Goal: Navigation & Orientation: Find specific page/section

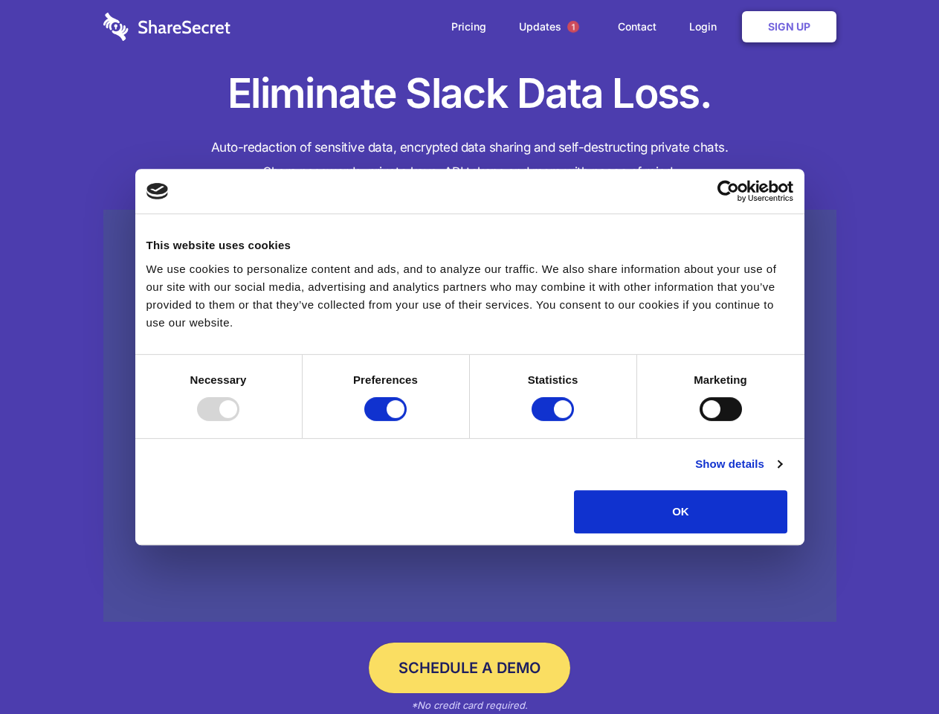
click at [240, 421] on div at bounding box center [218, 409] width 42 height 24
click at [407, 421] on input "Preferences" at bounding box center [385, 409] width 42 height 24
checkbox input "false"
click at [555, 421] on input "Statistics" at bounding box center [553, 409] width 42 height 24
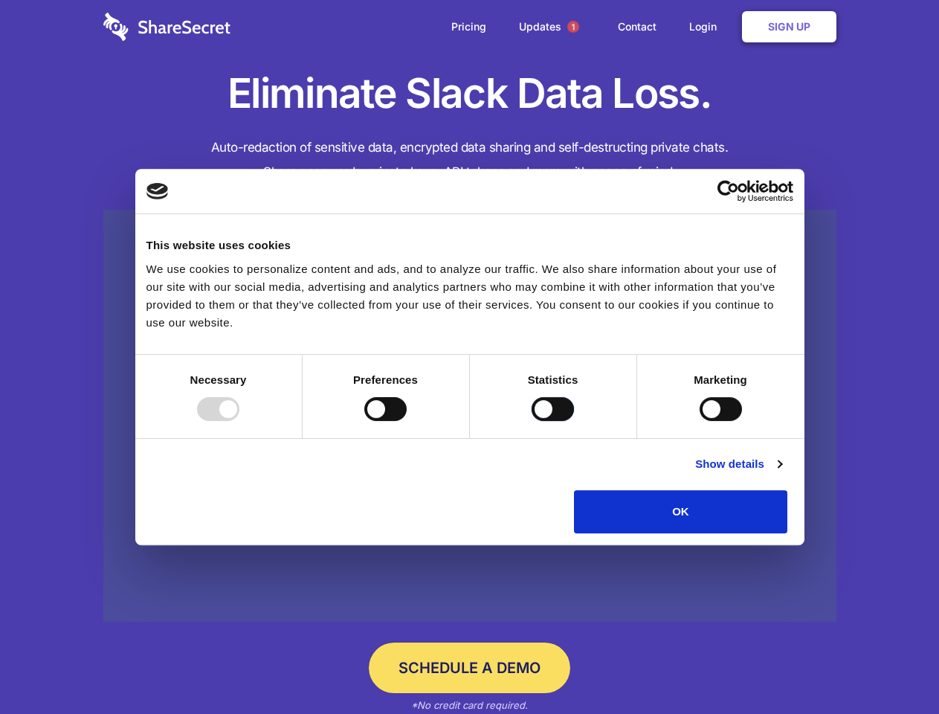
checkbox input "false"
click at [700, 421] on input "Marketing" at bounding box center [721, 409] width 42 height 24
checkbox input "true"
click at [782, 473] on link "Show details" at bounding box center [738, 464] width 86 height 18
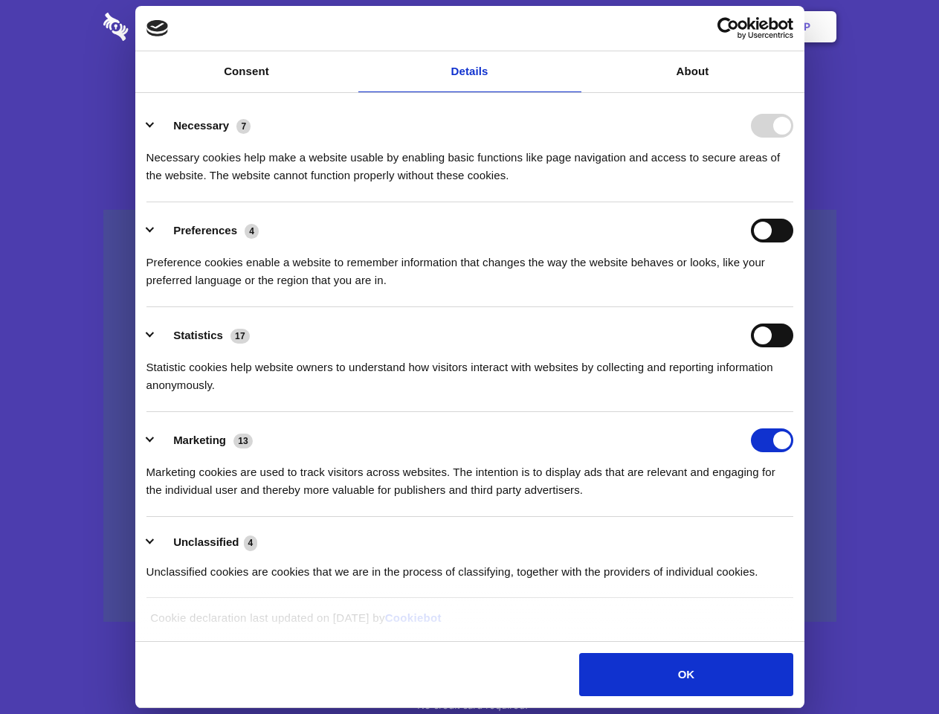
click at [794, 289] on div "Preferences 4 Preference cookies enable a website to remember information that …" at bounding box center [470, 254] width 647 height 71
click at [573, 27] on span "1" at bounding box center [574, 27] width 12 height 12
